Goal: Information Seeking & Learning: Check status

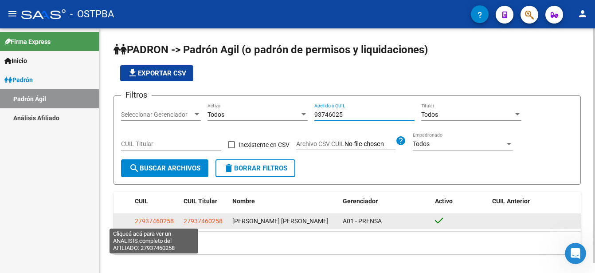
type input "93746025"
click at [159, 220] on span "27937460258" at bounding box center [154, 220] width 39 height 7
type textarea "27937460258"
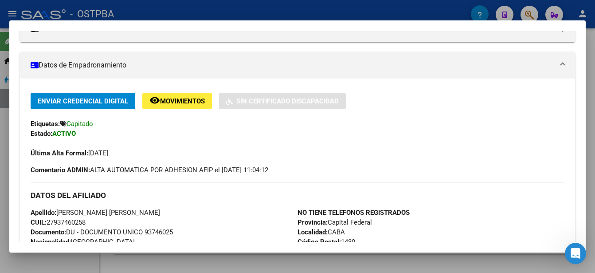
scroll to position [133, 0]
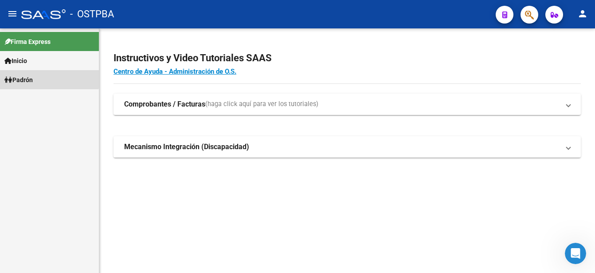
click at [43, 78] on link "Padrón" at bounding box center [49, 79] width 99 height 19
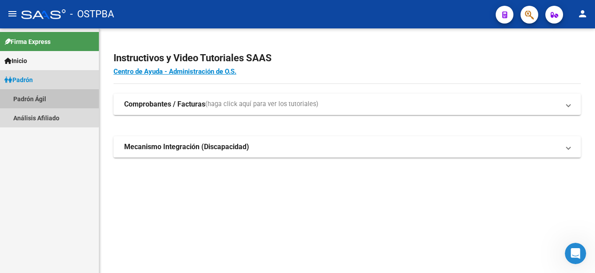
click at [35, 98] on link "Padrón Ágil" at bounding box center [49, 98] width 99 height 19
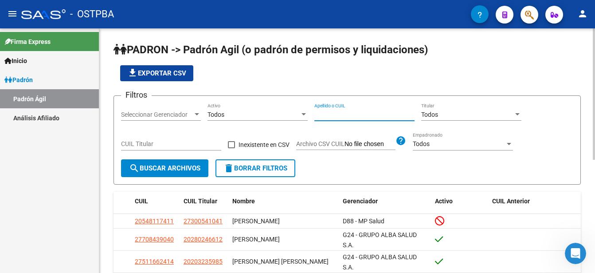
click at [318, 112] on input "Apellido o CUIL" at bounding box center [364, 115] width 100 height 8
type input "93081206"
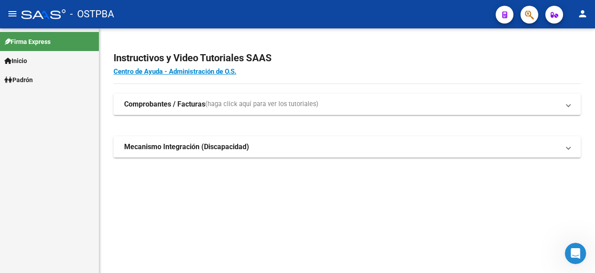
click at [43, 78] on link "Padrón" at bounding box center [49, 79] width 99 height 19
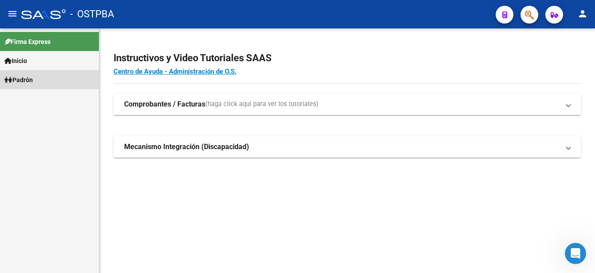
click at [43, 78] on link "Padrón" at bounding box center [49, 79] width 99 height 19
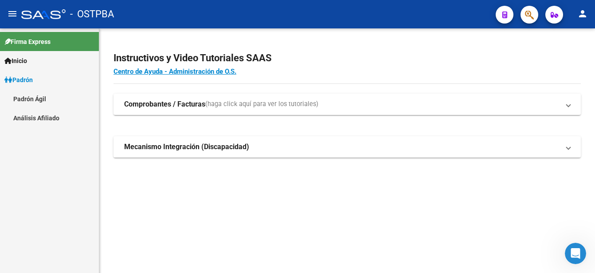
click at [43, 97] on link "Padrón Ágil" at bounding box center [49, 98] width 99 height 19
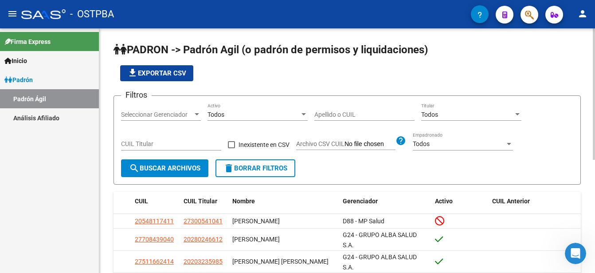
click at [316, 110] on div "Apellido o CUIL" at bounding box center [364, 112] width 100 height 18
